Goal: Find specific page/section

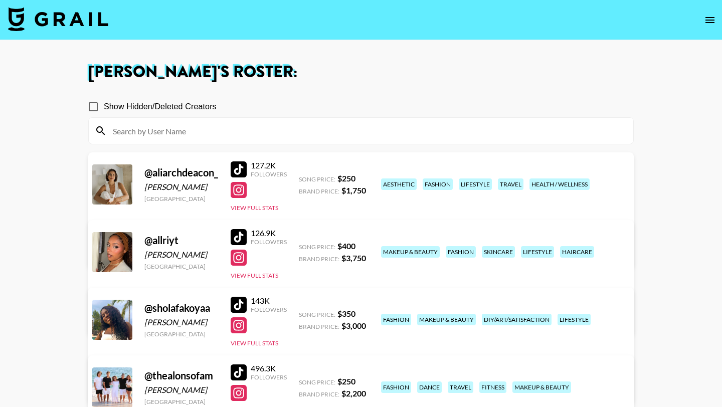
scroll to position [148, 0]
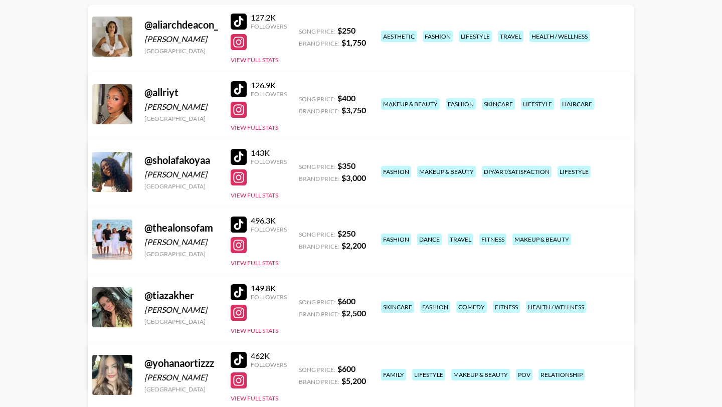
click at [239, 87] on div at bounding box center [239, 89] width 16 height 16
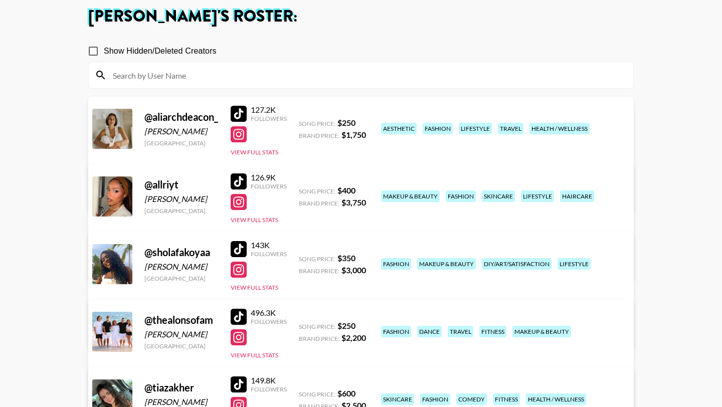
scroll to position [283, 0]
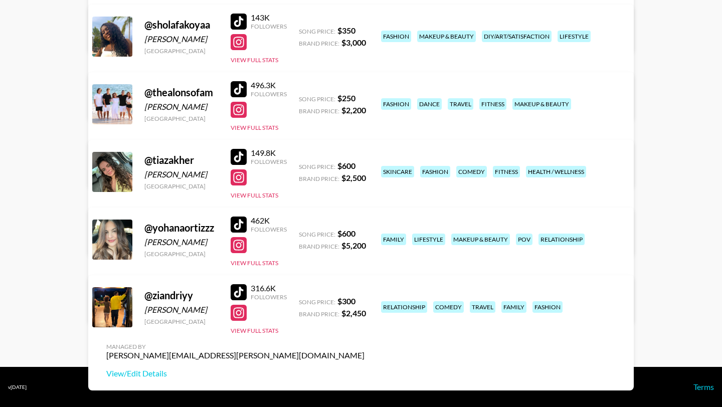
click at [237, 290] on div at bounding box center [239, 292] width 16 height 16
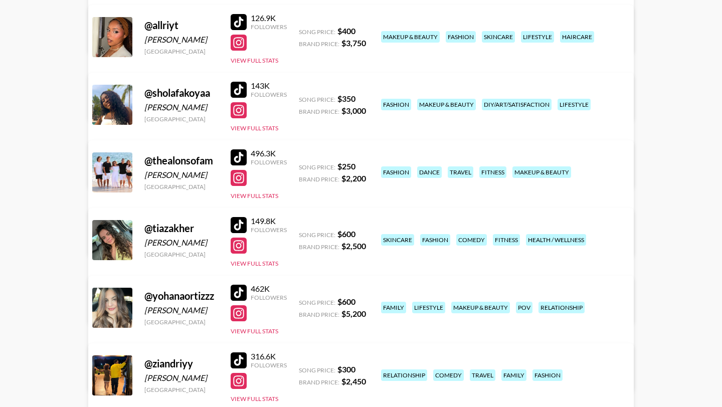
scroll to position [215, 0]
click at [240, 39] on div at bounding box center [239, 43] width 16 height 16
click at [236, 20] on div at bounding box center [239, 23] width 16 height 16
click at [365, 370] on link "View/Edit Details" at bounding box center [235, 375] width 258 height 10
click at [238, 312] on div at bounding box center [239, 314] width 16 height 16
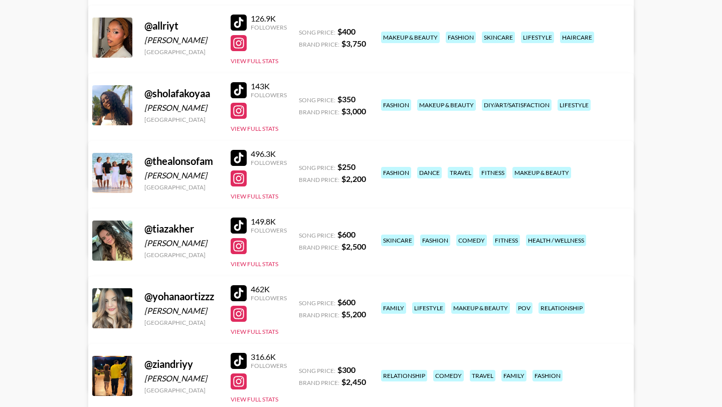
click at [240, 114] on div at bounding box center [239, 111] width 16 height 16
click at [244, 92] on div at bounding box center [239, 90] width 16 height 16
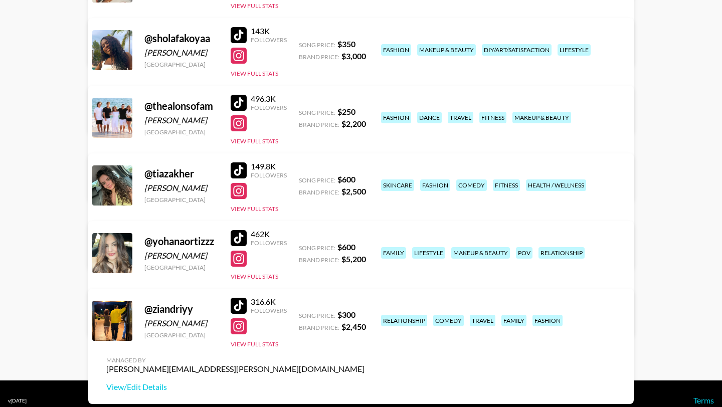
scroll to position [283, 0]
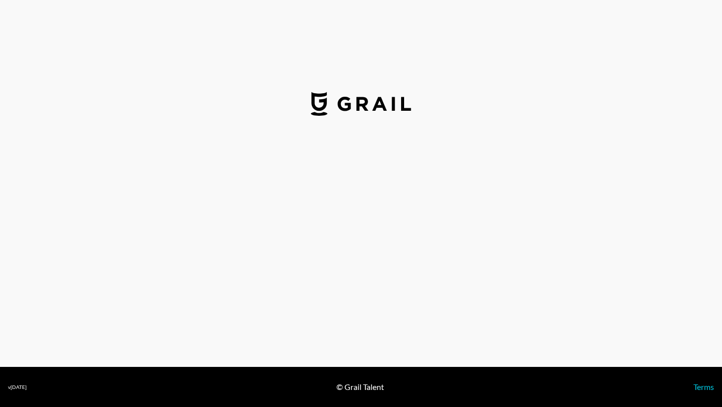
select select "USD"
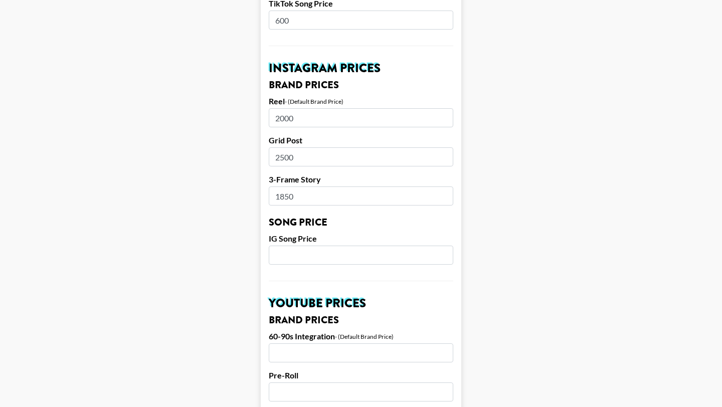
scroll to position [441, 0]
